Goal: Contribute content: Contribute content

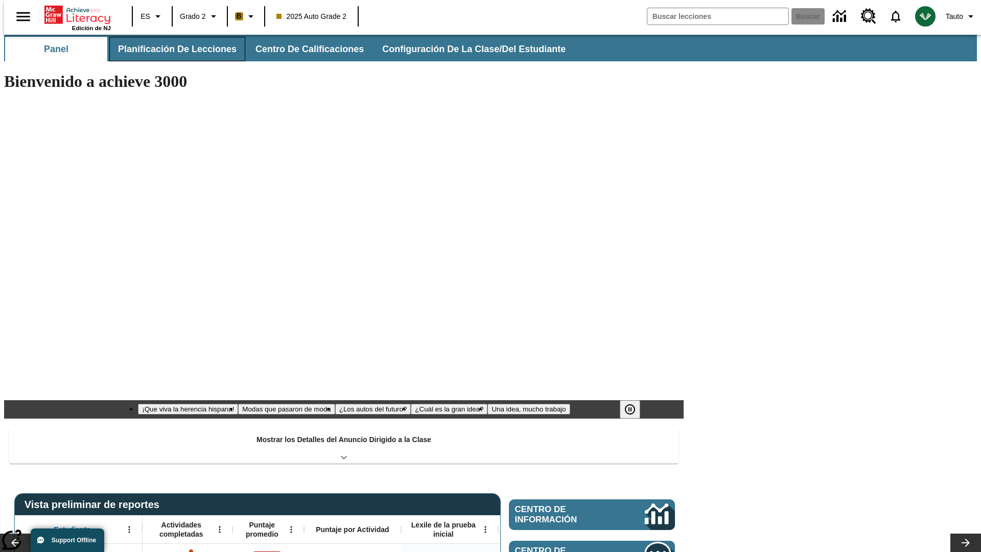
click at [171, 49] on button "Planificación de lecciones" at bounding box center [177, 49] width 136 height 25
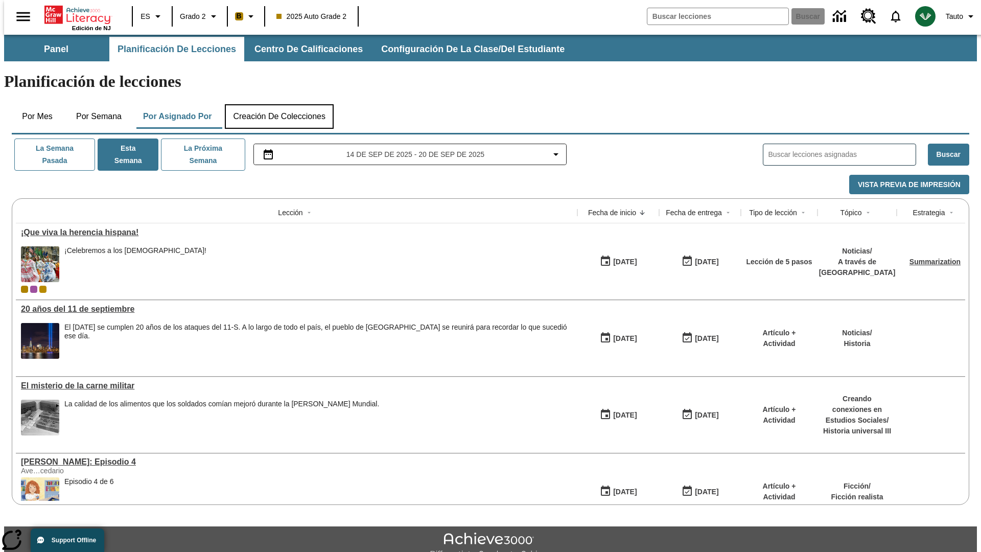
click at [279, 104] on button "Creación de colecciones" at bounding box center [279, 116] width 109 height 25
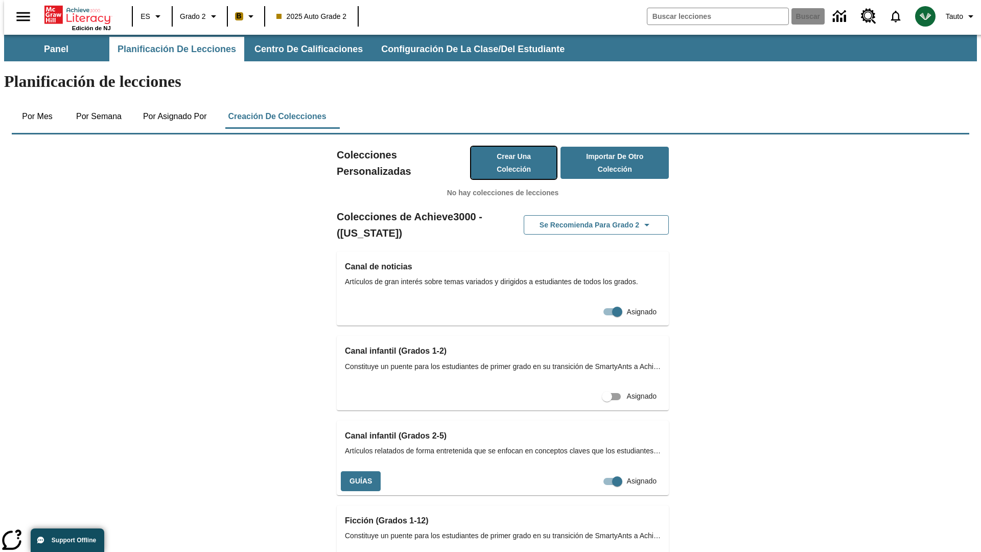
click at [503, 147] on button "Crear una colección" at bounding box center [514, 163] width 86 height 32
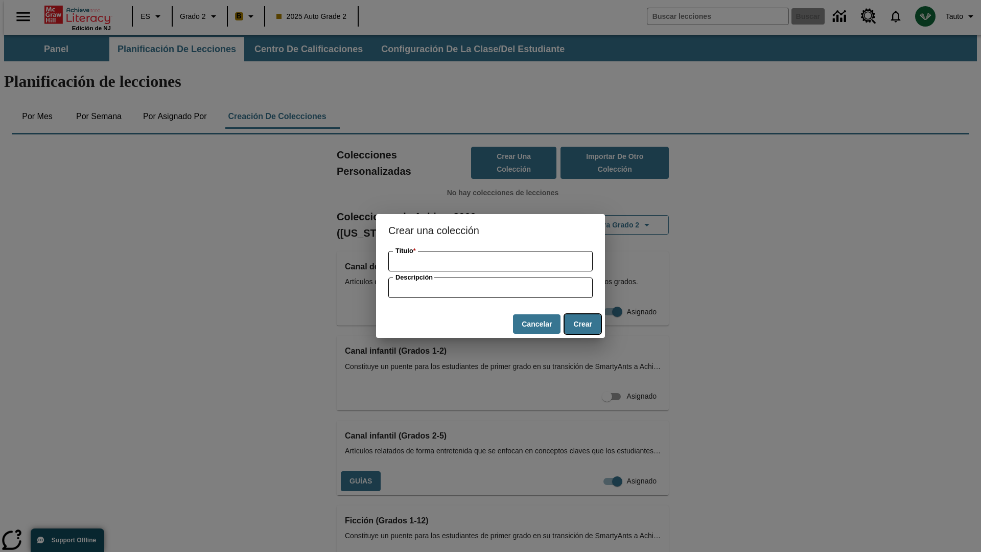
click at [582, 324] on button "Crear" at bounding box center [582, 324] width 36 height 20
type input "Ergonomic Steel Shirt"
type input "some collection description"
click at [582, 324] on button "Crear" at bounding box center [582, 324] width 36 height 20
